Goal: Task Accomplishment & Management: Use online tool/utility

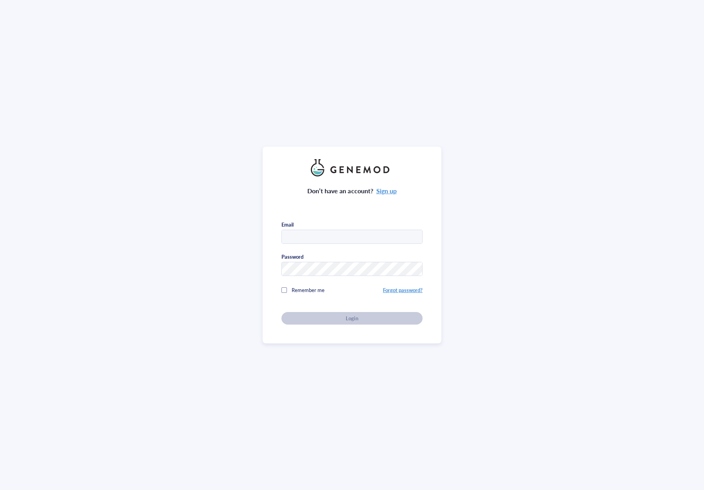
type input "[EMAIL_ADDRESS][DOMAIN_NAME]"
click at [354, 206] on div "Don’t have an account? Sign up Email [EMAIL_ADDRESS][DOMAIN_NAME] Password Reme…" at bounding box center [351, 250] width 141 height 148
click at [351, 310] on div "Don’t have an account? Sign up Email [EMAIL_ADDRESS][DOMAIN_NAME] Password Reme…" at bounding box center [351, 250] width 141 height 148
click at [350, 319] on span "Login" at bounding box center [351, 318] width 12 height 7
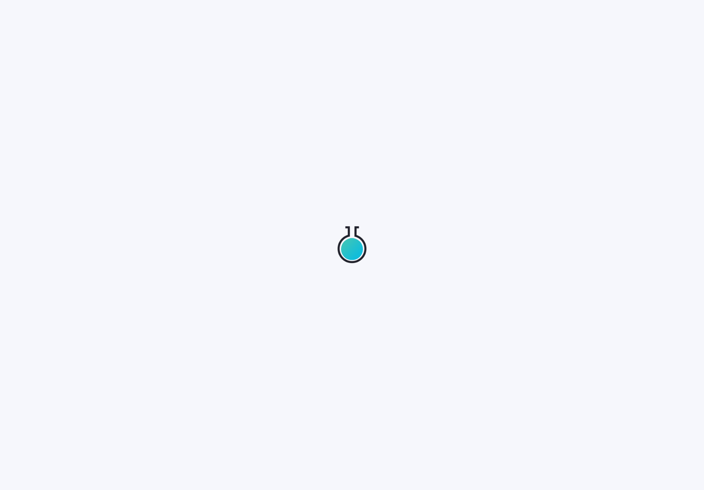
click at [380, 286] on div at bounding box center [352, 245] width 704 height 490
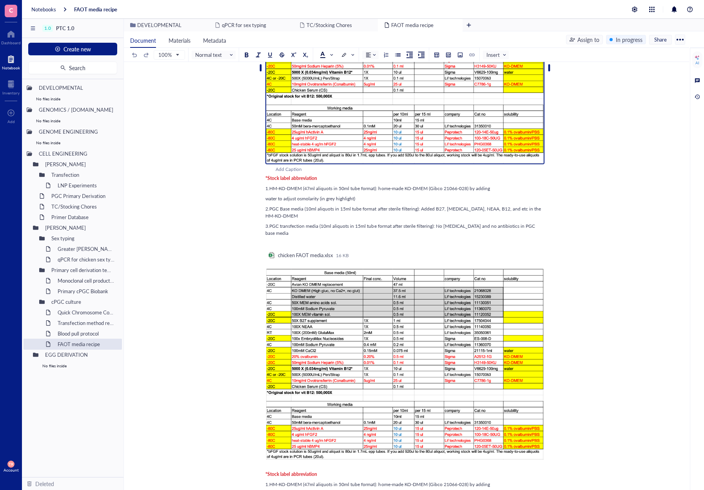
scroll to position [157, 0]
